Goal: Transaction & Acquisition: Subscribe to service/newsletter

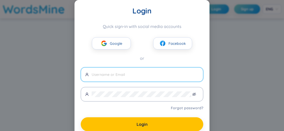
click at [114, 45] on span "Google" at bounding box center [116, 44] width 12 height 6
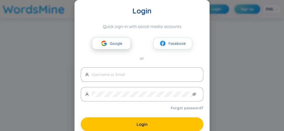
click at [112, 42] on span "Google" at bounding box center [116, 44] width 12 height 6
click at [95, 43] on button "Google" at bounding box center [111, 43] width 39 height 12
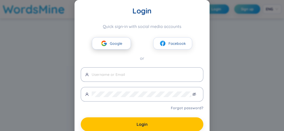
click at [110, 43] on span "Google" at bounding box center [116, 44] width 12 height 6
click at [124, 78] on span at bounding box center [142, 75] width 123 height 15
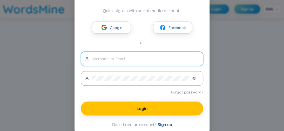
scroll to position [18, 0]
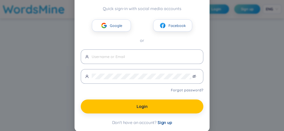
click at [165, 121] on span "Sign up" at bounding box center [165, 122] width 15 height 5
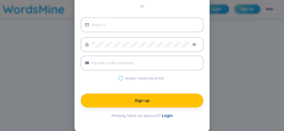
scroll to position [3, 0]
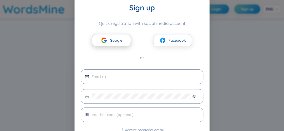
click at [114, 43] on span "Google" at bounding box center [116, 41] width 12 height 6
click at [111, 36] on button "Google" at bounding box center [111, 40] width 39 height 12
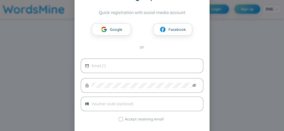
scroll to position [0, 0]
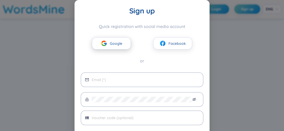
click at [111, 42] on span "Google" at bounding box center [116, 44] width 12 height 6
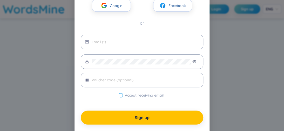
scroll to position [55, 0]
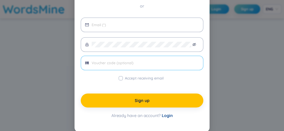
click at [135, 61] on input "text" at bounding box center [145, 63] width 107 height 6
click at [119, 77] on input "Accept receiving email" at bounding box center [121, 78] width 4 height 4
checkbox input "false"
click at [116, 27] on input "email" at bounding box center [145, 25] width 107 height 6
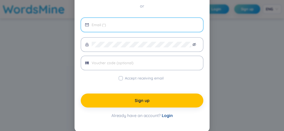
type input "v"
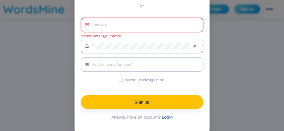
type input "b"
click at [96, 24] on input "[EMAIL_ADDRESS],com" at bounding box center [145, 25] width 107 height 6
click at [97, 24] on input "[EMAIL_ADDRESS],com" at bounding box center [145, 25] width 107 height 6
click at [119, 25] on input "[EMAIL_ADDRESS],com" at bounding box center [145, 25] width 107 height 6
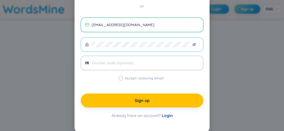
type input "[EMAIL_ADDRESS][DOMAIN_NAME]"
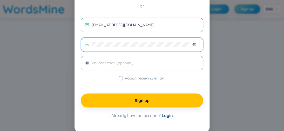
click at [193, 44] on icon "eye-invisible" at bounding box center [194, 45] width 4 height 4
click at [166, 62] on input "text" at bounding box center [145, 63] width 107 height 6
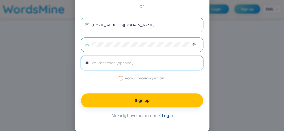
click at [119, 77] on input "Accept receiving email" at bounding box center [121, 78] width 4 height 4
checkbox input "true"
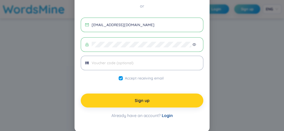
click at [155, 98] on button "Sign up" at bounding box center [142, 101] width 123 height 14
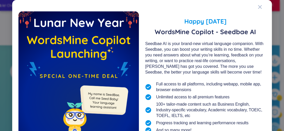
scroll to position [77, 0]
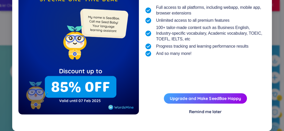
click at [208, 112] on div "Remind me later" at bounding box center [205, 112] width 33 height 6
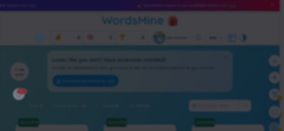
click at [258, 6] on div "What's new in WordsMine? Folder management WordsMine lets you manage and person…" at bounding box center [142, 65] width 284 height 131
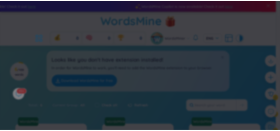
scroll to position [0, 0]
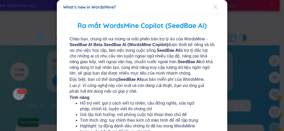
click at [213, 5] on icon "Close" at bounding box center [215, 7] width 4 height 4
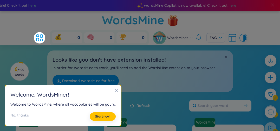
click at [115, 90] on icon "close" at bounding box center [117, 91] width 4 height 4
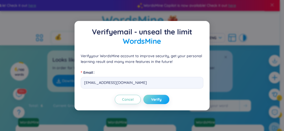
click at [151, 98] on button "Verify" at bounding box center [156, 99] width 26 height 9
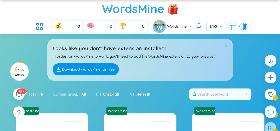
scroll to position [11, 0]
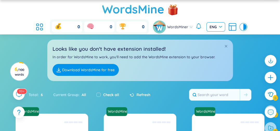
click at [217, 27] on span "ENG" at bounding box center [215, 26] width 12 height 5
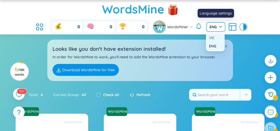
click at [219, 39] on div "VIE" at bounding box center [215, 38] width 12 height 6
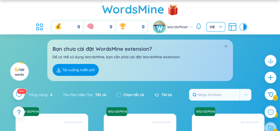
click at [78, 71] on link "Tải xuống miễn phí" at bounding box center [75, 70] width 46 height 12
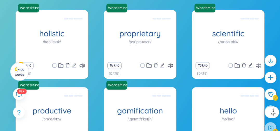
scroll to position [0, 0]
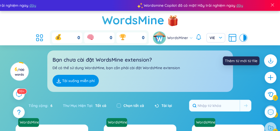
click at [269, 61] on icon at bounding box center [270, 61] width 7 height 7
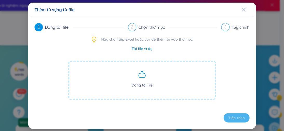
click at [152, 83] on span "Đăng tải file" at bounding box center [141, 80] width 147 height 39
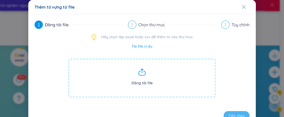
click at [134, 81] on span "Đăng tải file" at bounding box center [141, 77] width 147 height 39
drag, startPoint x: 77, startPoint y: 114, endPoint x: 144, endPoint y: 87, distance: 72.1
click at [144, 87] on span "Đăng tải file" at bounding box center [141, 77] width 147 height 39
click at [144, 46] on link "Tải file ví dụ" at bounding box center [142, 46] width 21 height 6
click at [149, 83] on span "Đăng tải file" at bounding box center [141, 77] width 147 height 39
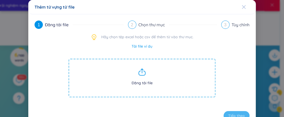
click at [242, 7] on icon "Close" at bounding box center [244, 7] width 4 height 4
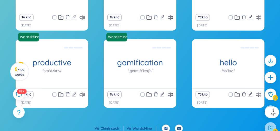
scroll to position [167, 0]
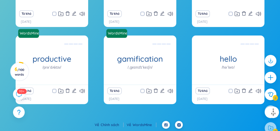
click at [270, 127] on footer "Về Chính sách Về WordsMine" at bounding box center [140, 126] width 280 height 10
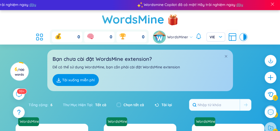
scroll to position [0, 0]
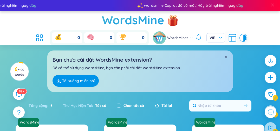
click at [86, 84] on link "Tải xuống miễn phí" at bounding box center [75, 81] width 46 height 12
click at [273, 5] on span at bounding box center [272, 5] width 5 height 5
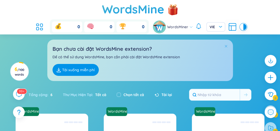
click at [225, 44] on span at bounding box center [226, 46] width 4 height 4
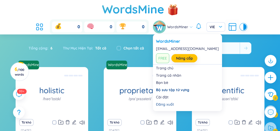
click at [184, 28] on span "WordsMiner" at bounding box center [177, 27] width 21 height 6
click at [176, 59] on link "Nâng cấp" at bounding box center [184, 59] width 17 height 6
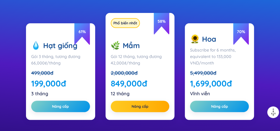
scroll to position [208, 0]
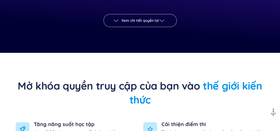
click at [161, 19] on icon "button" at bounding box center [162, 20] width 6 height 6
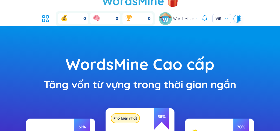
scroll to position [0, 0]
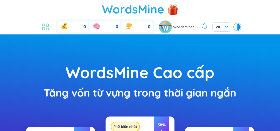
click at [49, 24] on icon at bounding box center [47, 25] width 2 height 3
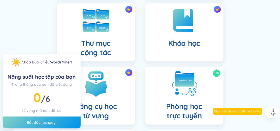
scroll to position [87, 0]
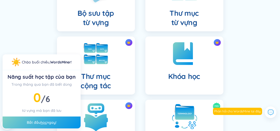
click at [110, 119] on div "Công cụ học từ vựng" at bounding box center [96, 129] width 78 height 58
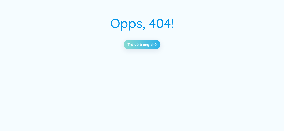
click at [152, 44] on link "Trở về trang chủ" at bounding box center [142, 45] width 29 height 6
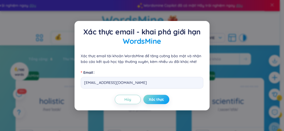
click at [156, 97] on span "Xác thực" at bounding box center [156, 99] width 15 height 5
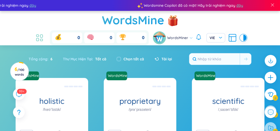
click at [36, 39] on icon at bounding box center [37, 39] width 2 height 3
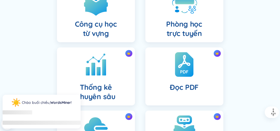
scroll to position [260, 0]
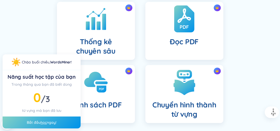
click at [180, 43] on h4 "Đọc PDF" at bounding box center [184, 41] width 29 height 9
